Goal: Information Seeking & Learning: Learn about a topic

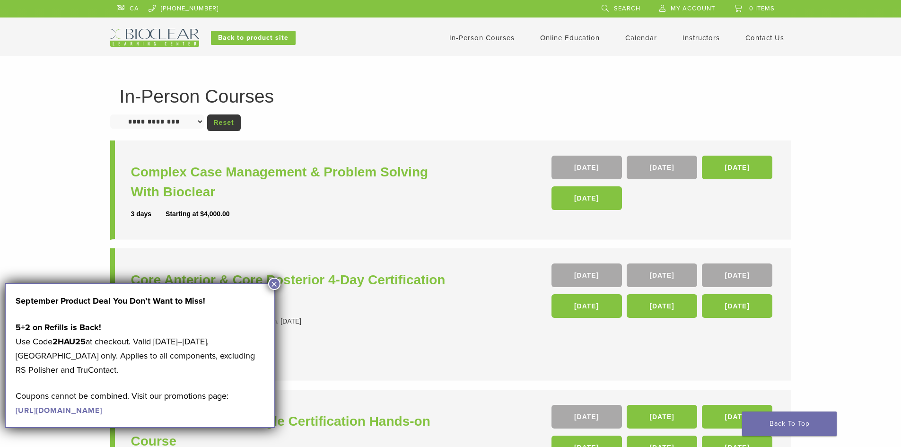
click at [274, 286] on button "×" at bounding box center [274, 283] width 12 height 12
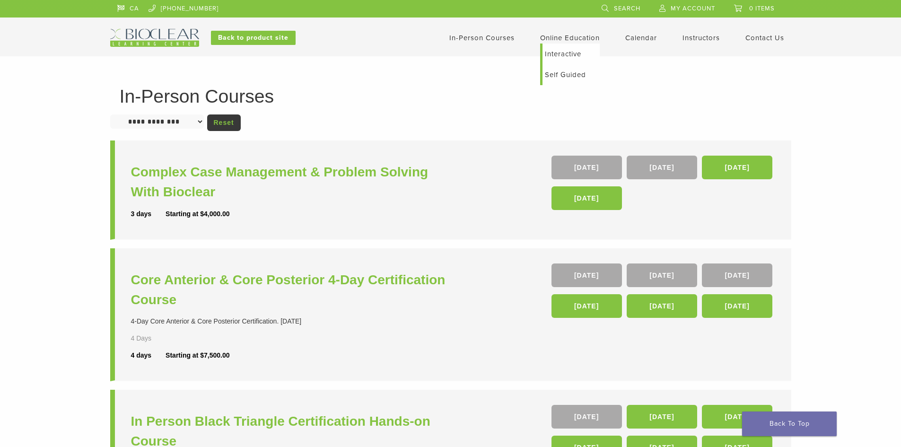
click at [579, 42] on li "Online Education Interactive Self Guided" at bounding box center [570, 37] width 60 height 11
click at [572, 74] on link "Self Guided" at bounding box center [570, 74] width 57 height 21
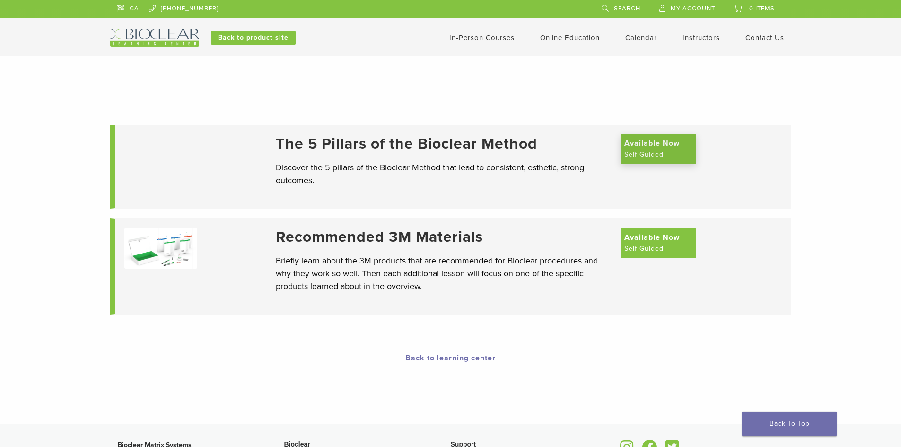
click at [646, 148] on span "Available Now" at bounding box center [651, 143] width 55 height 11
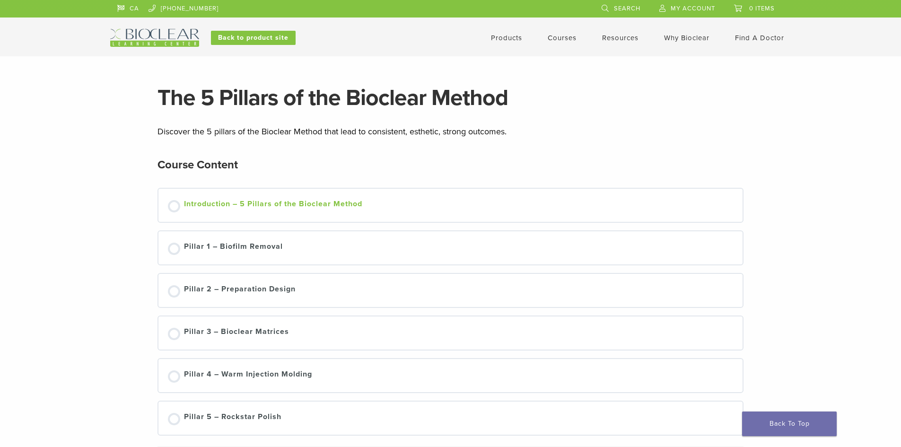
click at [282, 212] on div "Introduction – 5 Pillars of the Bioclear Method" at bounding box center [273, 205] width 178 height 14
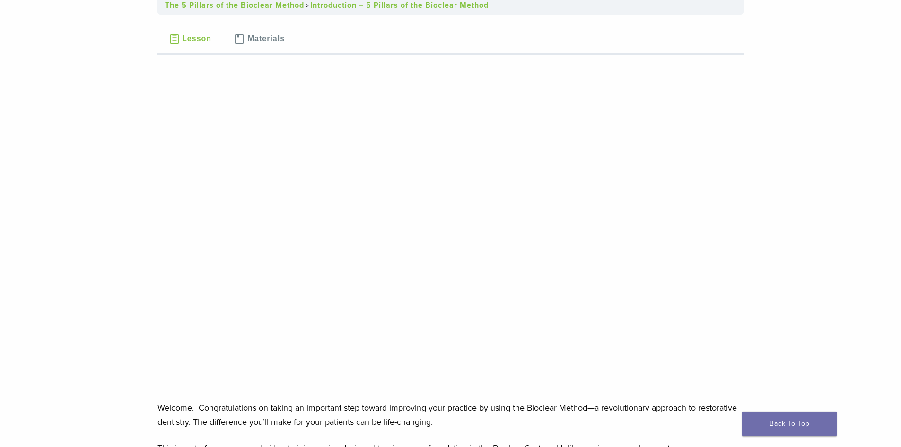
scroll to position [95, 0]
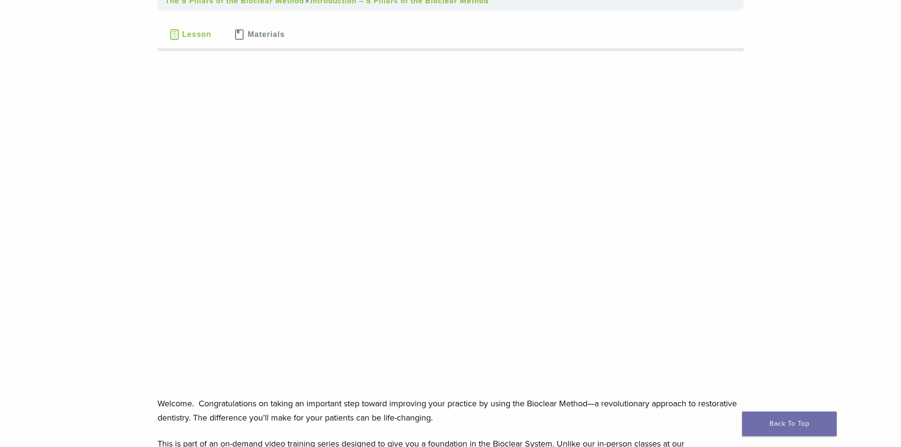
click at [529, 415] on p "Welcome. Congratulations on taking an important step toward improving your prac…" at bounding box center [450, 410] width 586 height 28
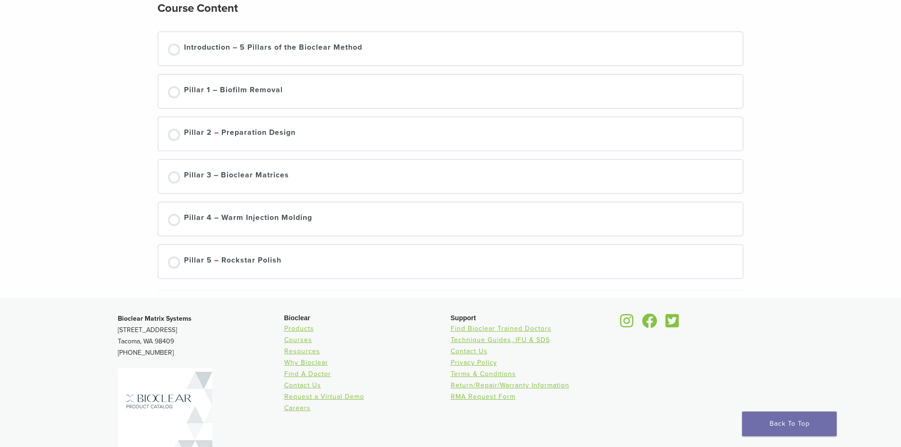
scroll to position [139, 0]
